Goal: Find specific page/section: Find specific page/section

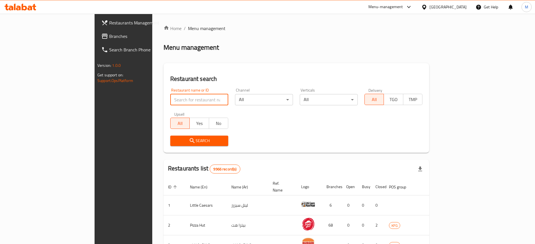
click at [170, 102] on input "search" at bounding box center [199, 99] width 58 height 11
type input "Chocomelt"
click button "Search" at bounding box center [199, 141] width 58 height 10
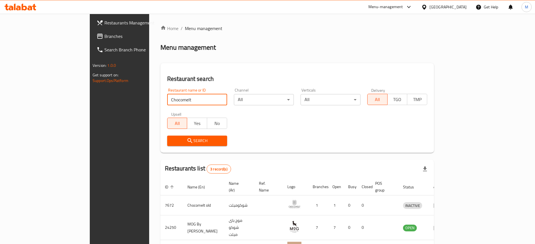
scroll to position [35, 0]
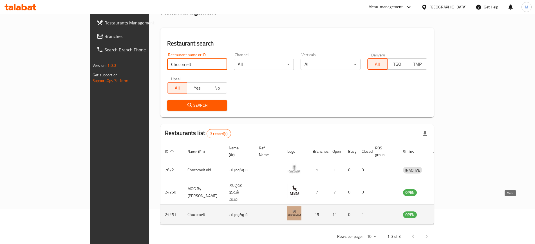
click at [440, 213] on icon "enhanced table" at bounding box center [437, 215] width 6 height 5
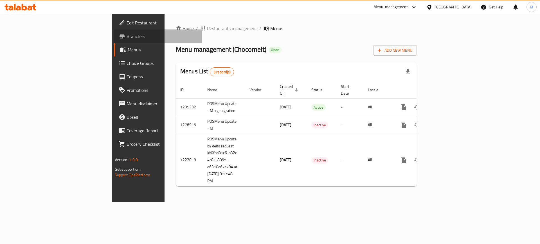
click at [114, 40] on link "Branches" at bounding box center [158, 37] width 88 height 14
